Goal: Check status: Check status

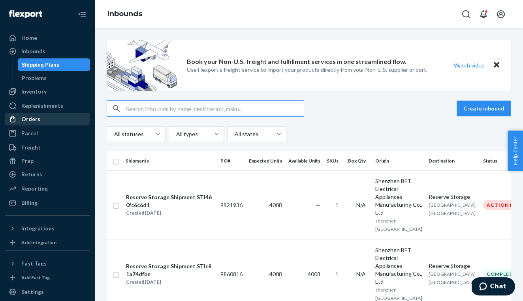
click at [40, 122] on div "Orders" at bounding box center [48, 119] width 84 height 11
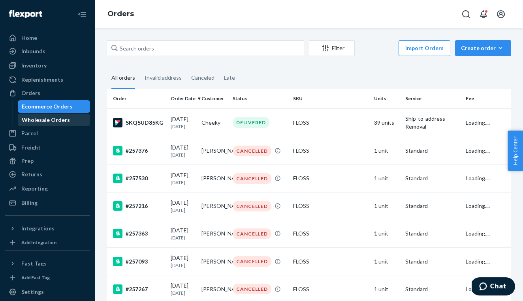
click at [39, 120] on div "Wholesale Orders" at bounding box center [46, 120] width 48 height 8
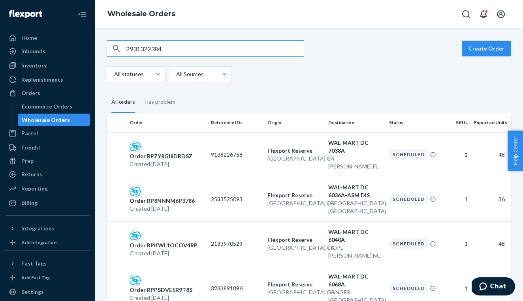
type input "2931322384"
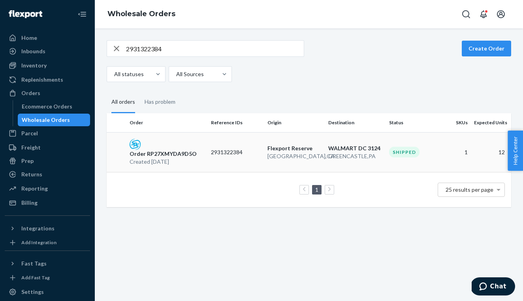
click at [214, 150] on p "2931322384" at bounding box center [236, 152] width 50 height 8
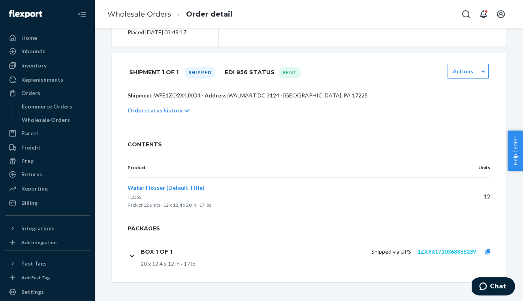
click at [429, 251] on link "1ZX8R1710368865239" at bounding box center [446, 251] width 58 height 7
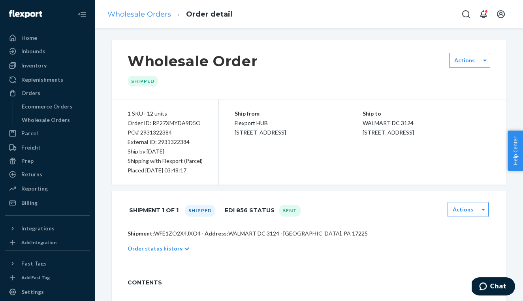
click at [152, 10] on link "Wholesale Orders" at bounding box center [139, 14] width 64 height 9
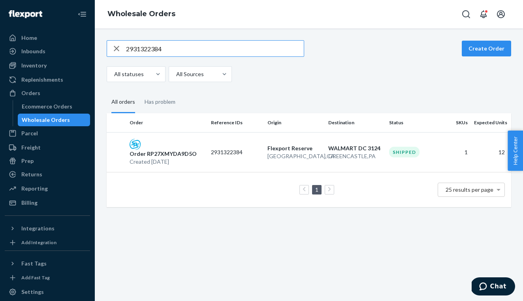
click at [158, 48] on input "2931322384" at bounding box center [215, 49] width 178 height 16
type input "9138225176"
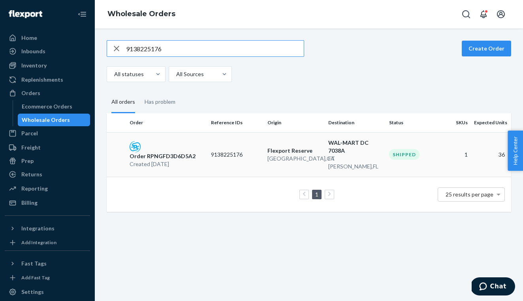
click at [253, 144] on td "9138225176" at bounding box center [236, 154] width 56 height 45
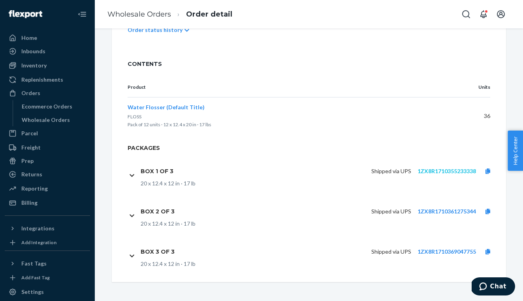
scroll to position [219, 0]
click at [433, 168] on link "1ZX8R1710355233338" at bounding box center [446, 171] width 58 height 7
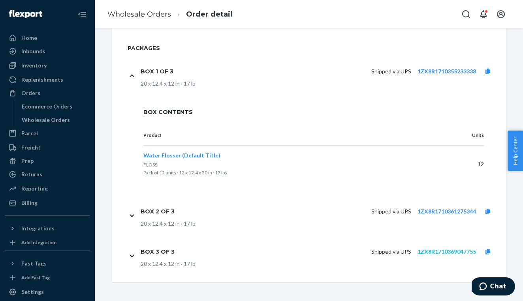
scroll to position [319, 0]
click at [430, 249] on link "1ZX8R1710369047755" at bounding box center [446, 251] width 58 height 7
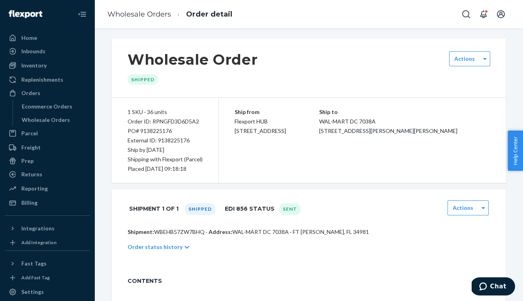
scroll to position [0, 0]
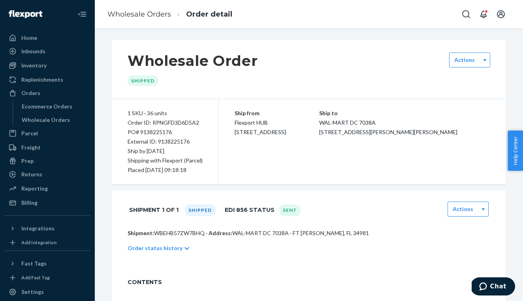
click at [143, 57] on h1 "Wholesale Order" at bounding box center [193, 61] width 130 height 17
click at [141, 15] on link "Wholesale Orders" at bounding box center [139, 14] width 64 height 9
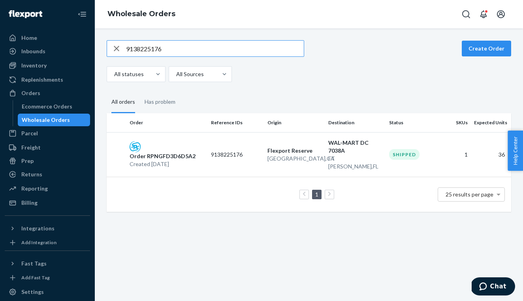
click at [150, 51] on input "9138225176" at bounding box center [215, 49] width 178 height 16
type input "6583286299"
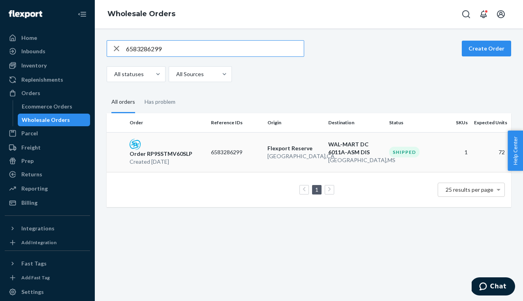
click at [331, 150] on p "WAL-MART DC 6011A-ASM DIS" at bounding box center [355, 149] width 54 height 16
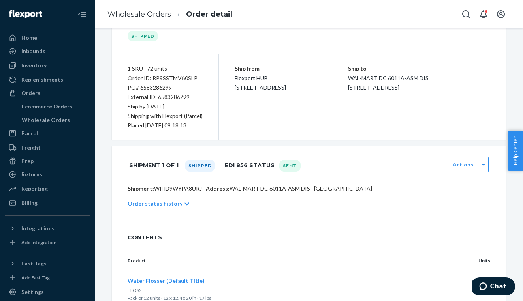
scroll to position [166, 0]
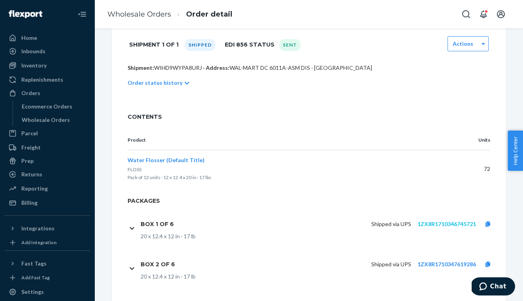
click at [434, 225] on link "1ZX8R1710346745721" at bounding box center [446, 224] width 58 height 7
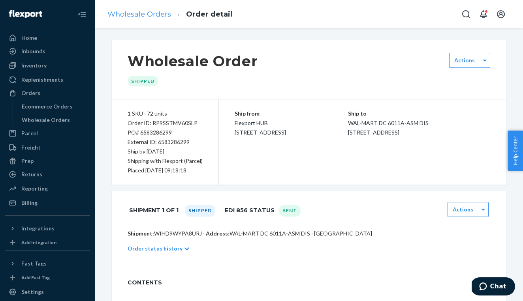
scroll to position [0, 0]
click at [141, 17] on link "Wholesale Orders" at bounding box center [139, 14] width 64 height 9
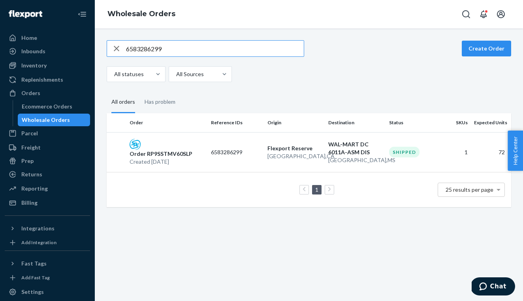
click at [172, 45] on input "6583286299" at bounding box center [215, 49] width 178 height 16
type input "9138224772"
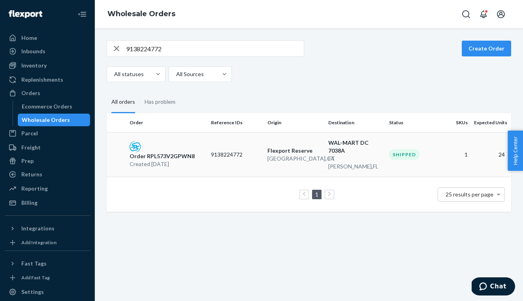
click at [146, 152] on p "Order RPL573V2GPWN8" at bounding box center [162, 156] width 65 height 8
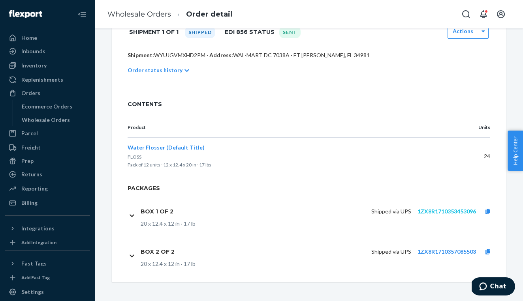
scroll to position [178, 0]
click at [426, 210] on link "1ZX8R1710353453096" at bounding box center [446, 211] width 58 height 7
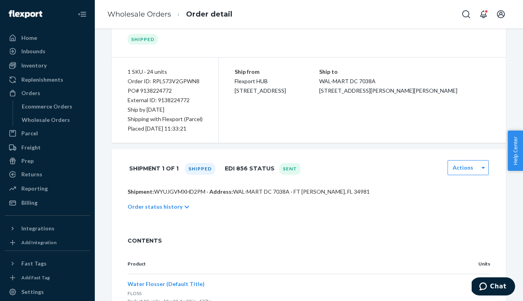
scroll to position [122, 0]
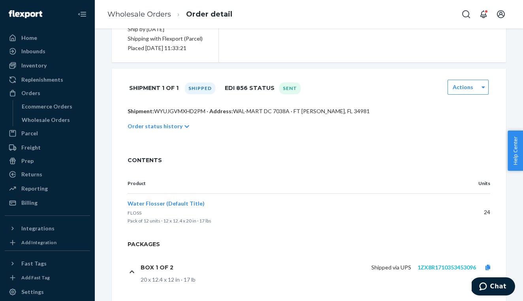
click at [424, 267] on link "1ZX8R1710353453096" at bounding box center [446, 267] width 58 height 7
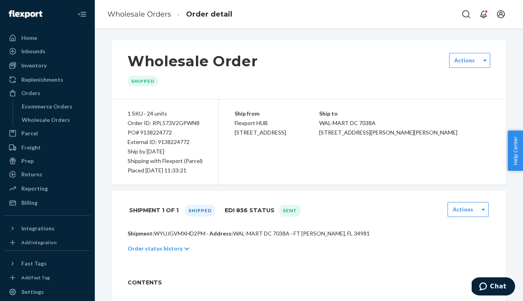
scroll to position [0, 0]
click at [32, 40] on div "Home" at bounding box center [29, 38] width 16 height 8
